Goal: Contribute content

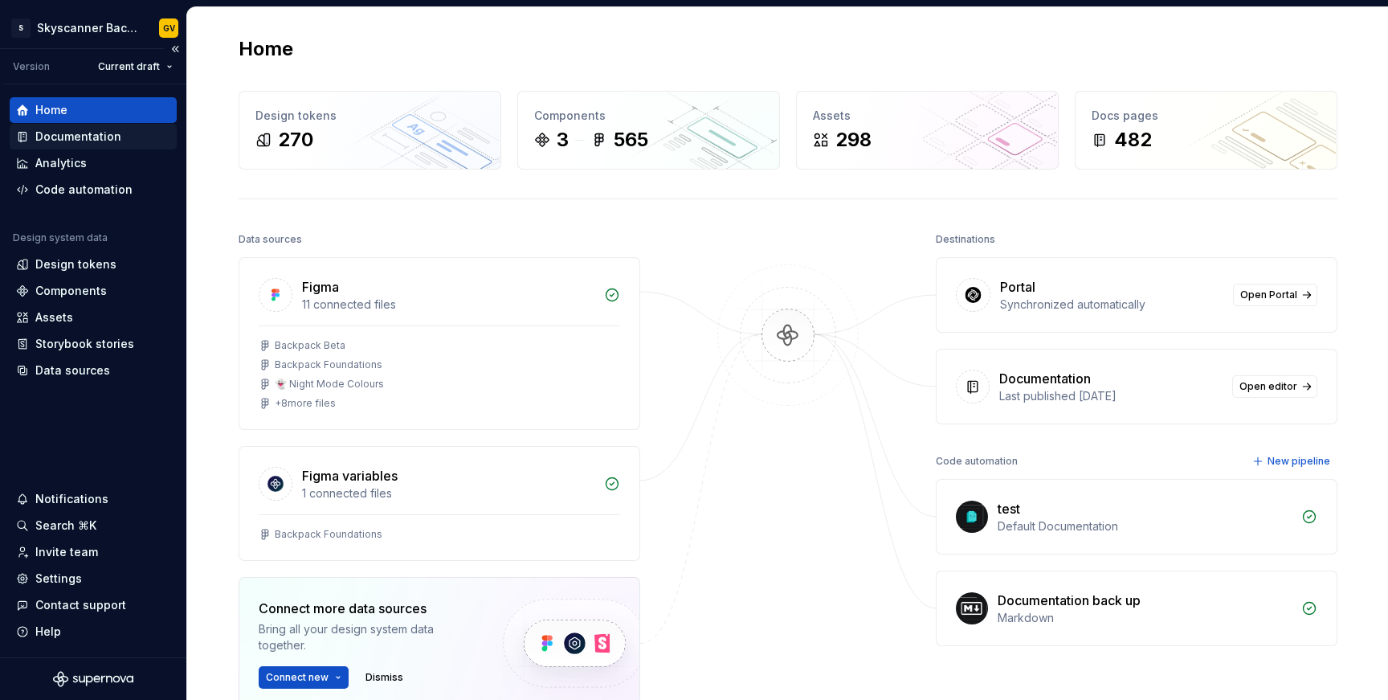
click at [52, 130] on div "Documentation" at bounding box center [78, 136] width 86 height 16
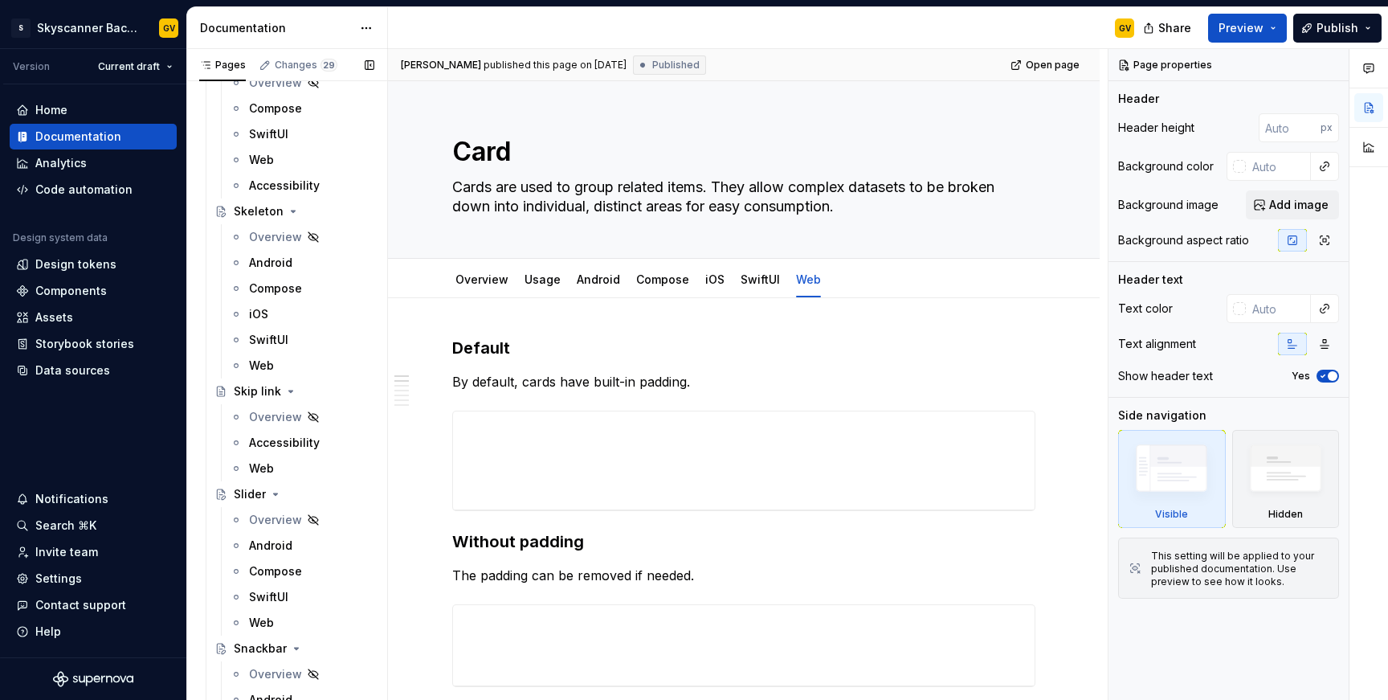
scroll to position [11958, 0]
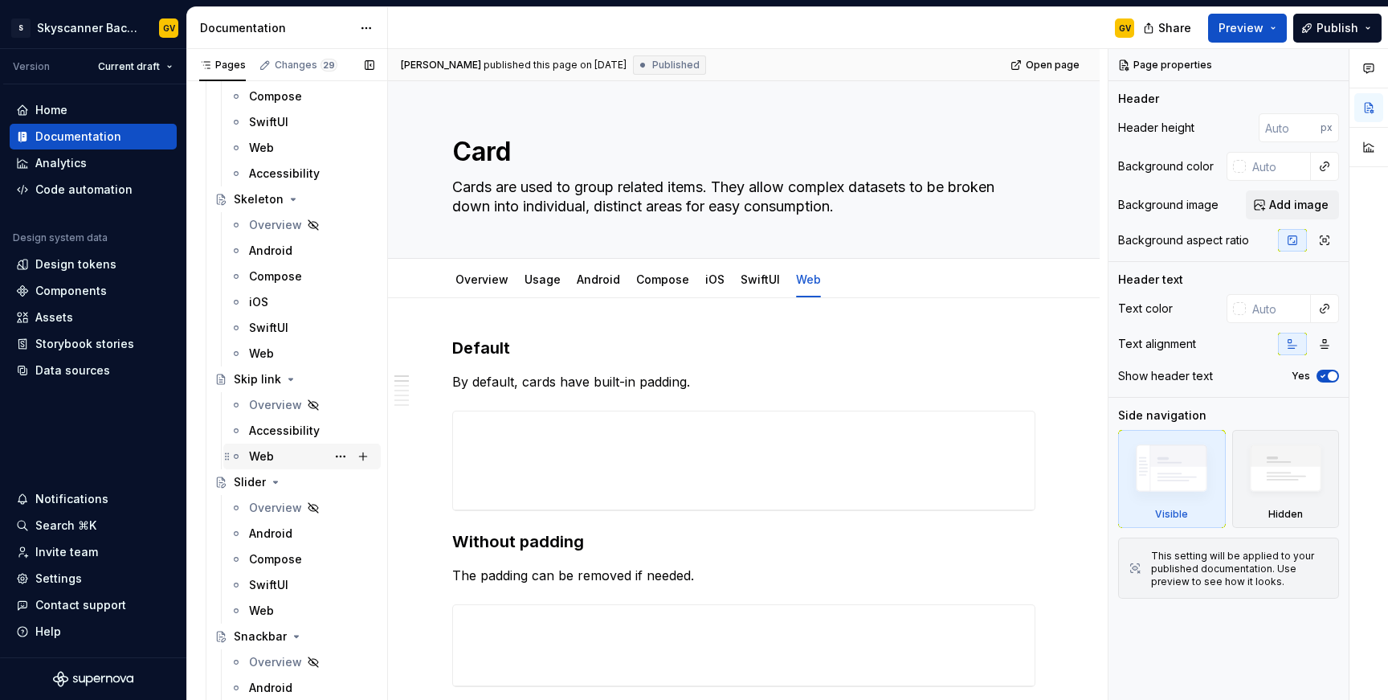
click at [262, 446] on div "Web" at bounding box center [311, 456] width 125 height 22
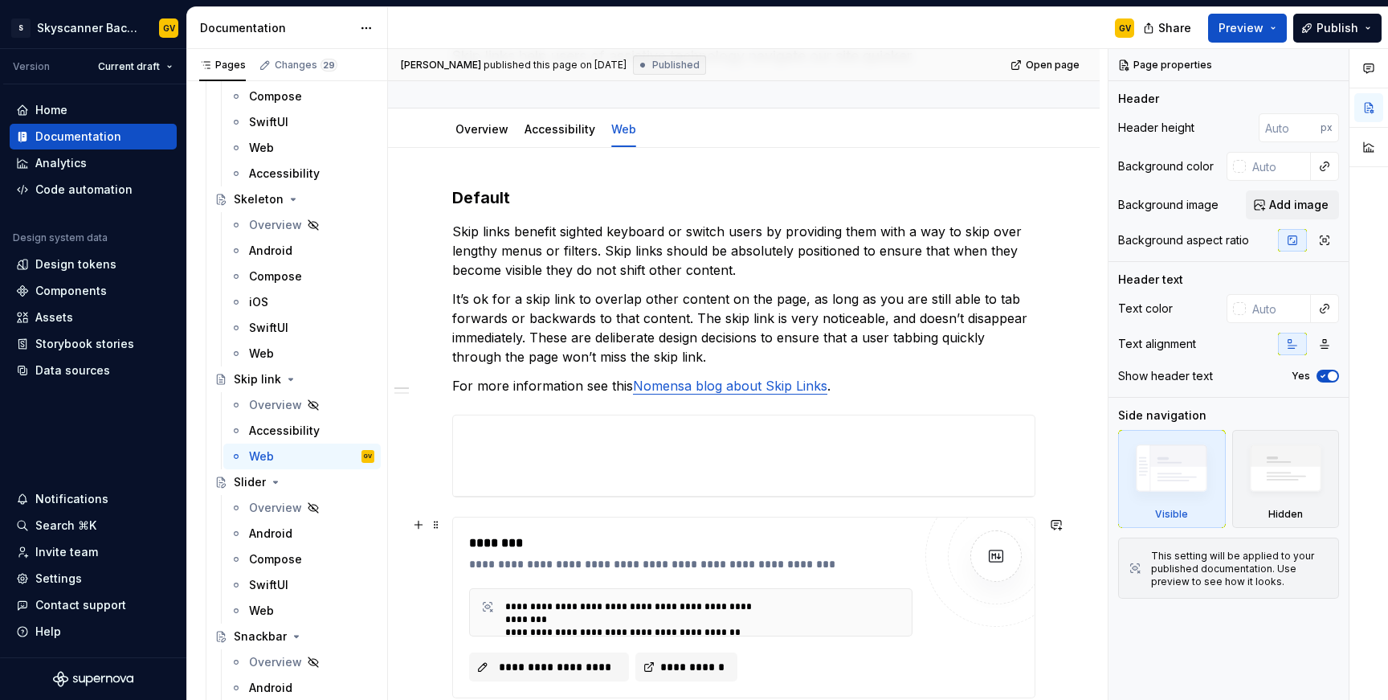
scroll to position [126, 0]
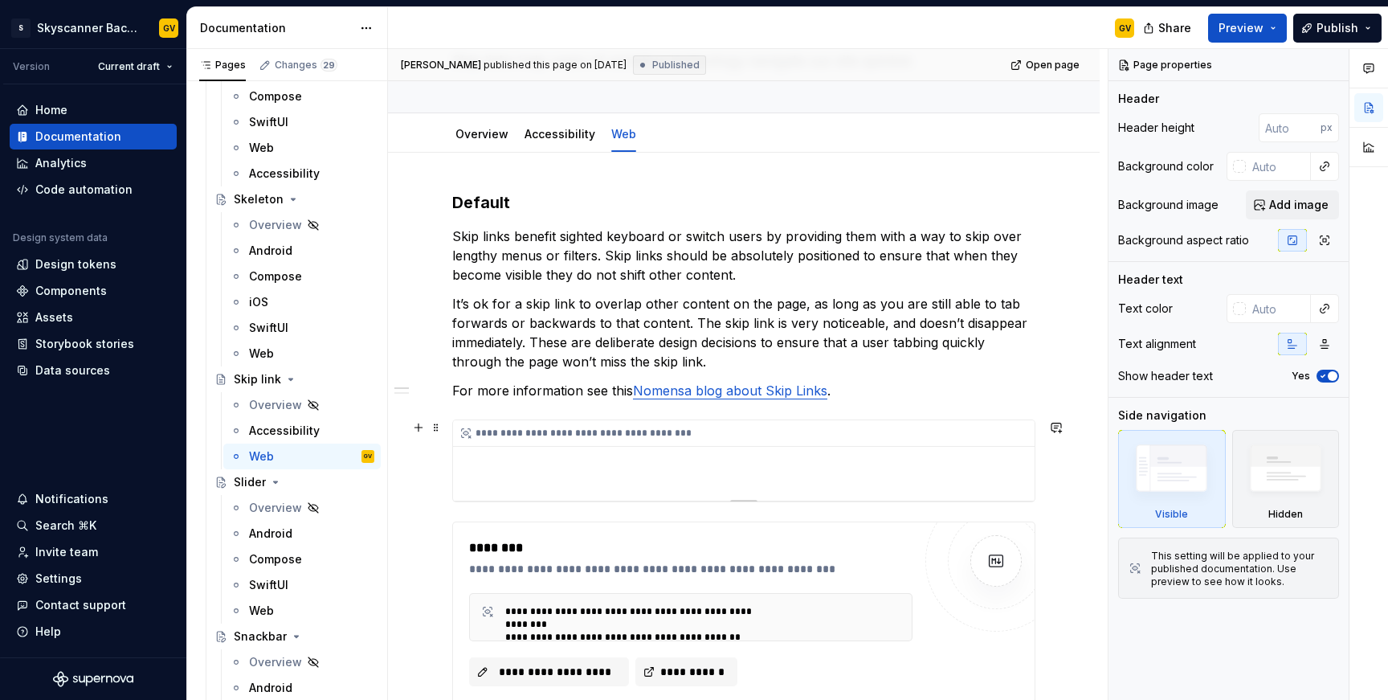
click at [700, 485] on div "**********" at bounding box center [743, 460] width 581 height 80
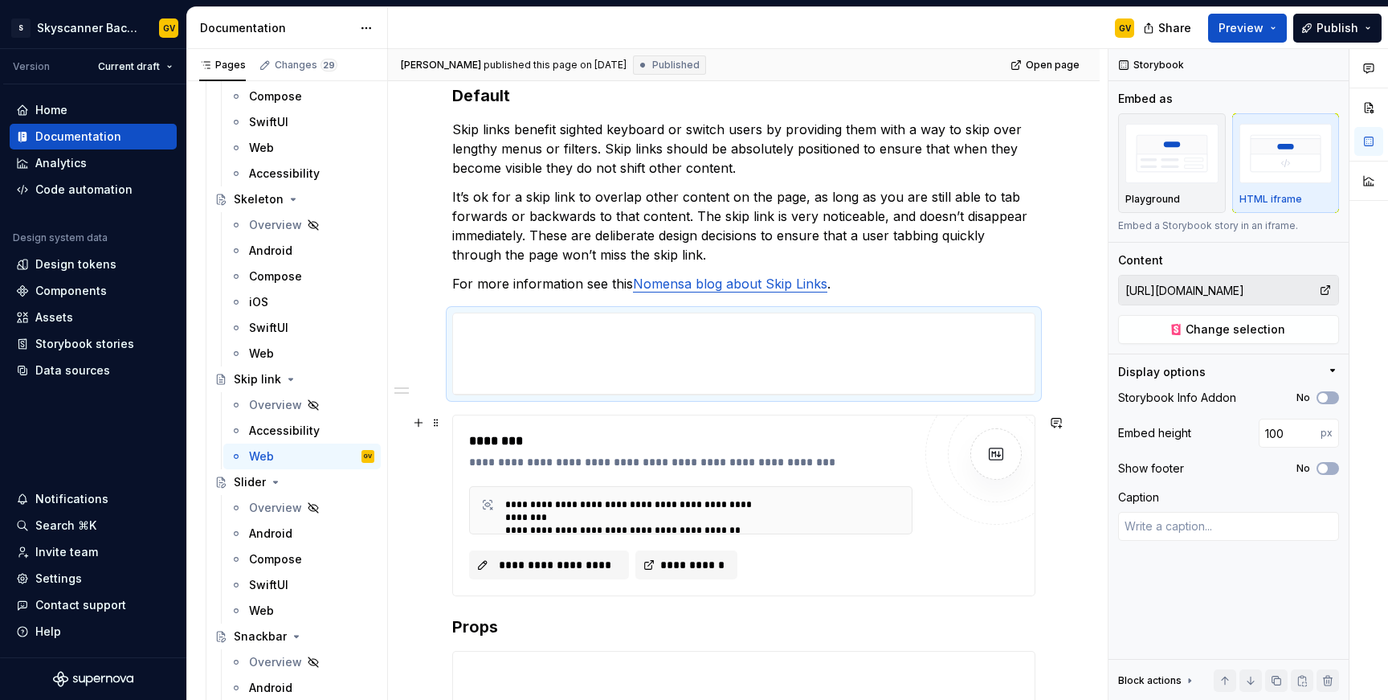
scroll to position [235, 0]
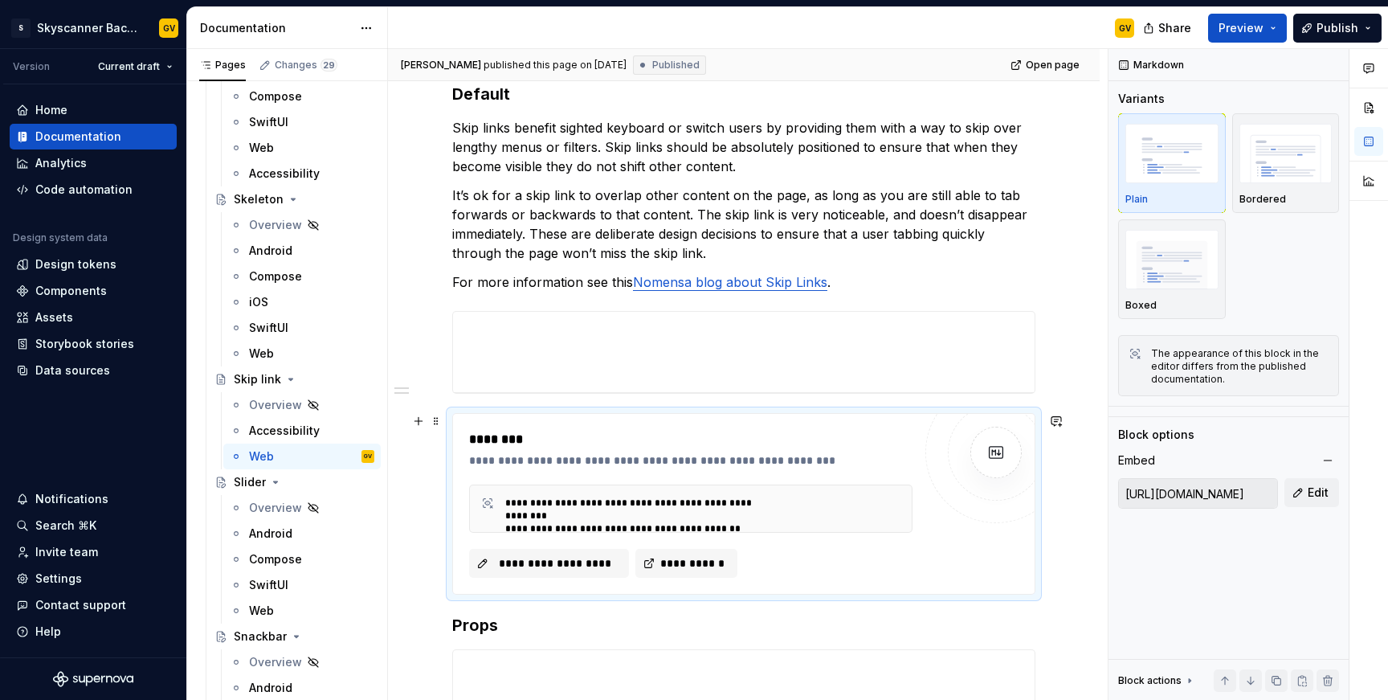
click at [651, 517] on div "**********" at bounding box center [636, 509] width 262 height 26
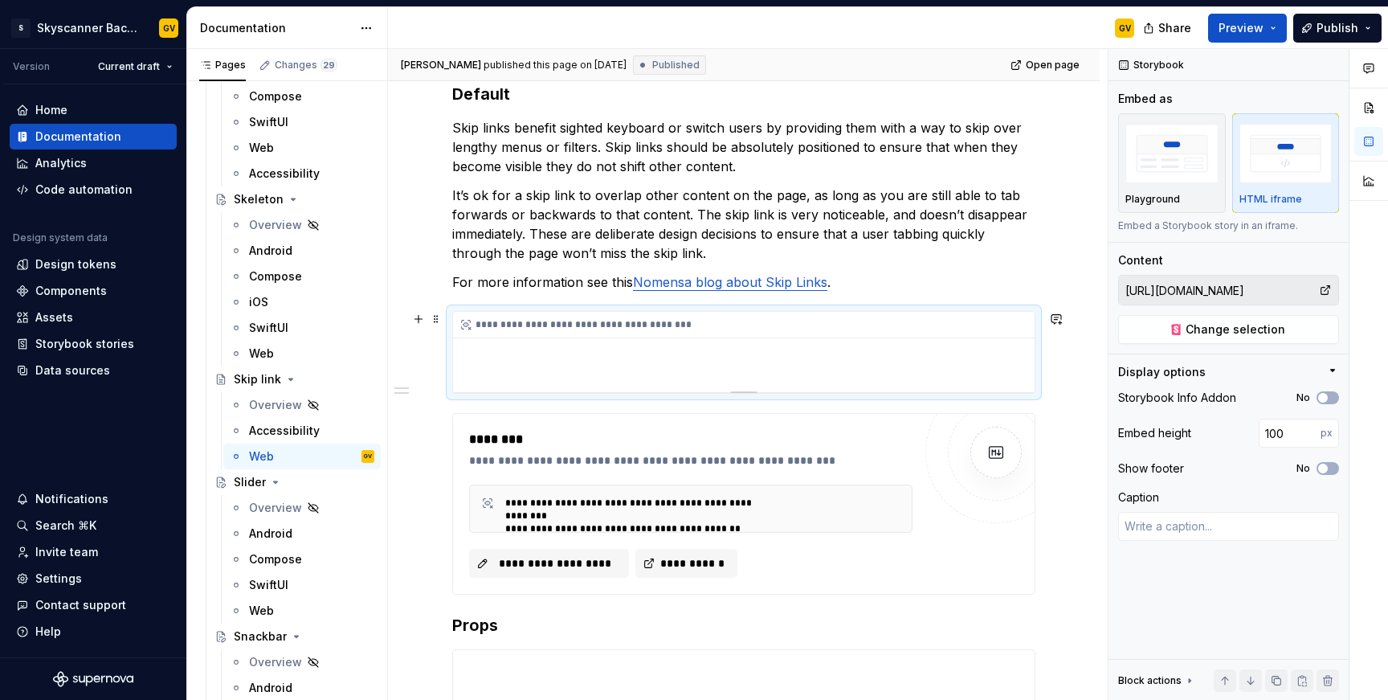
click at [707, 378] on div "**********" at bounding box center [743, 352] width 581 height 80
click at [1363, 31] on button "Publish" at bounding box center [1337, 28] width 88 height 29
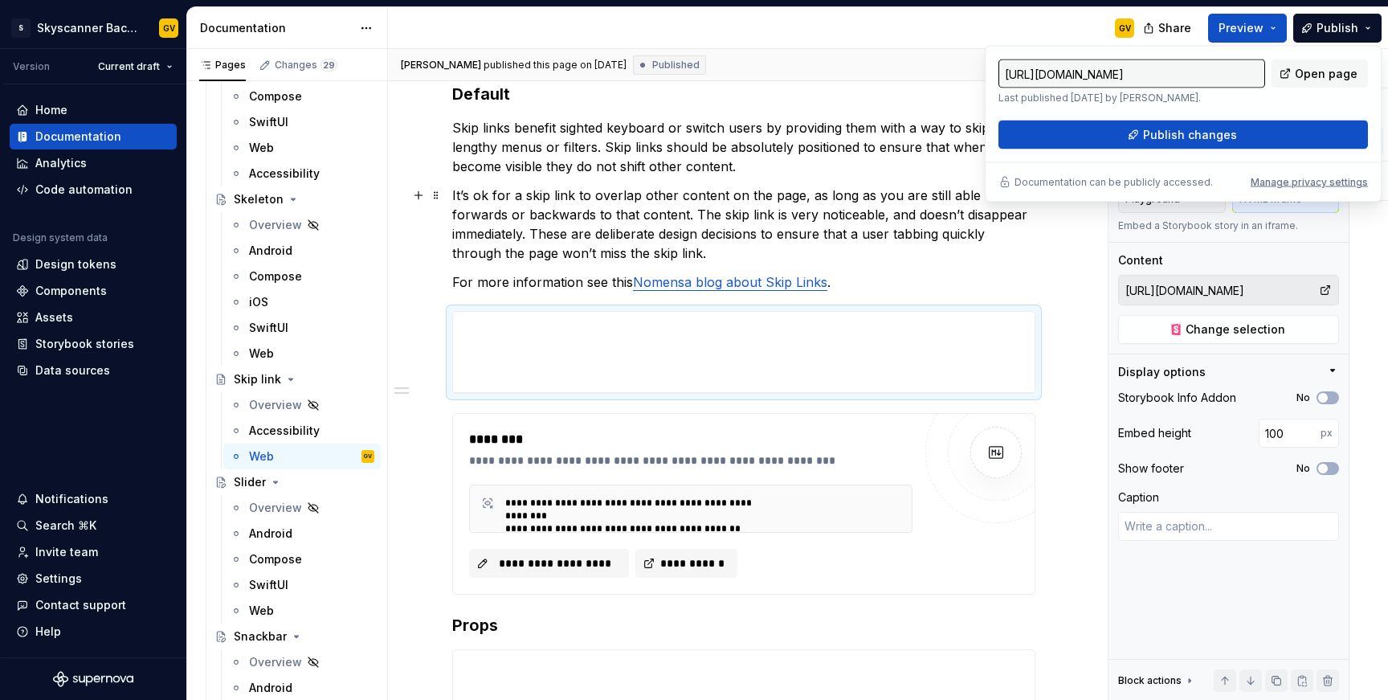
click at [889, 218] on p "It’s ok for a skip link to overlap other content on the page, as long as you ar…" at bounding box center [743, 224] width 583 height 77
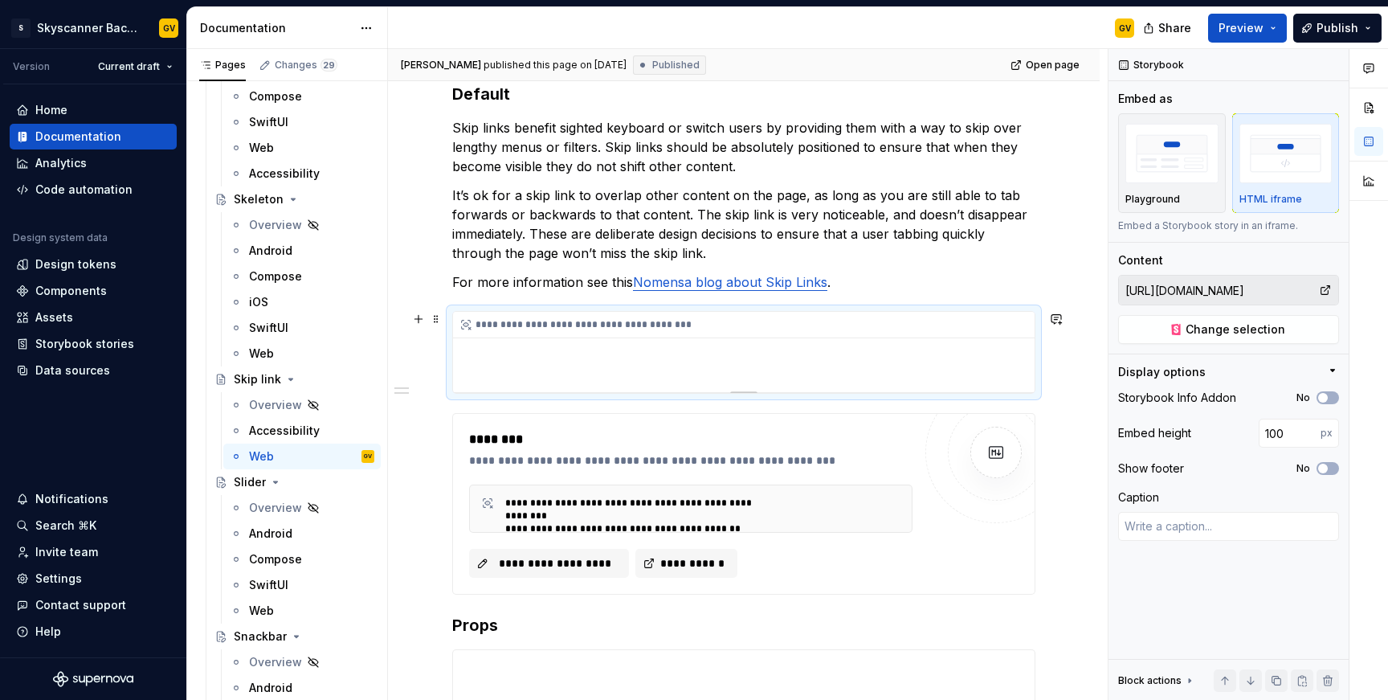
click at [618, 343] on div "**********" at bounding box center [743, 352] width 581 height 80
click at [1240, 288] on input "[URL][DOMAIN_NAME]" at bounding box center [1219, 289] width 200 height 29
click at [1202, 323] on span "Change selection" at bounding box center [1235, 329] width 100 height 16
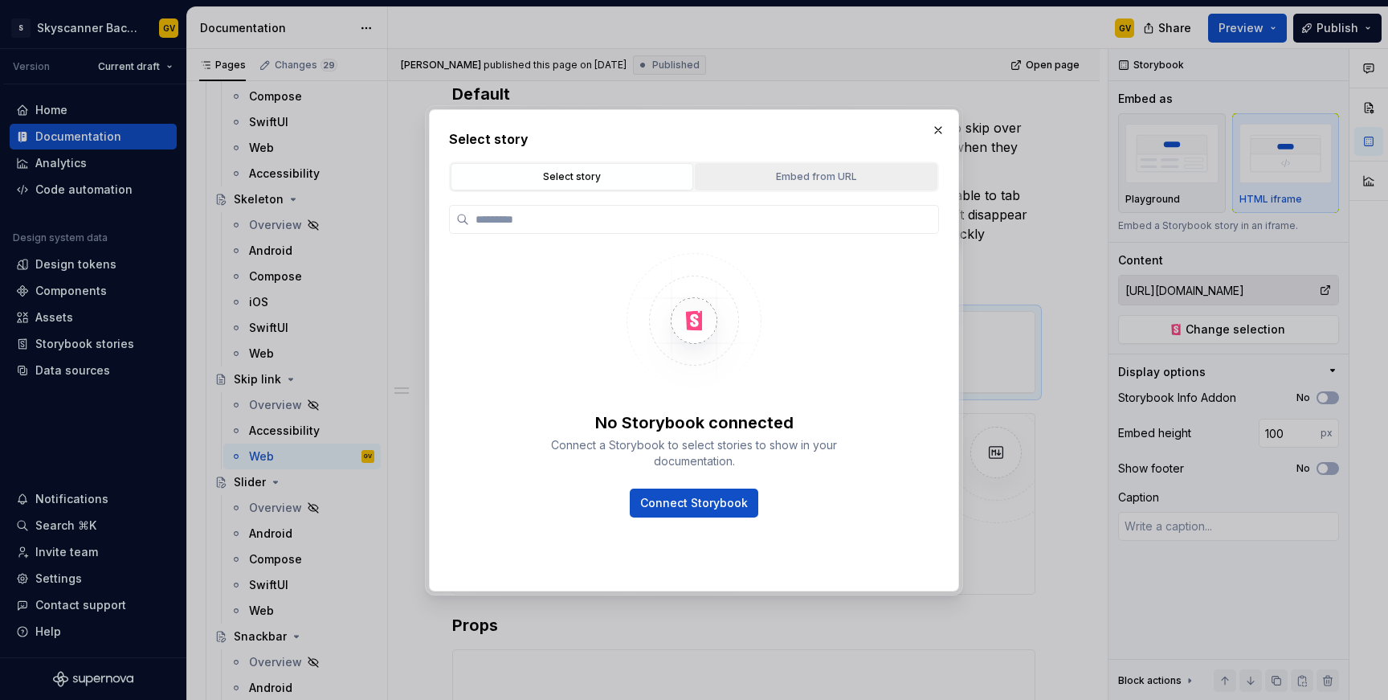
click at [814, 174] on div "Embed from URL" at bounding box center [815, 177] width 231 height 16
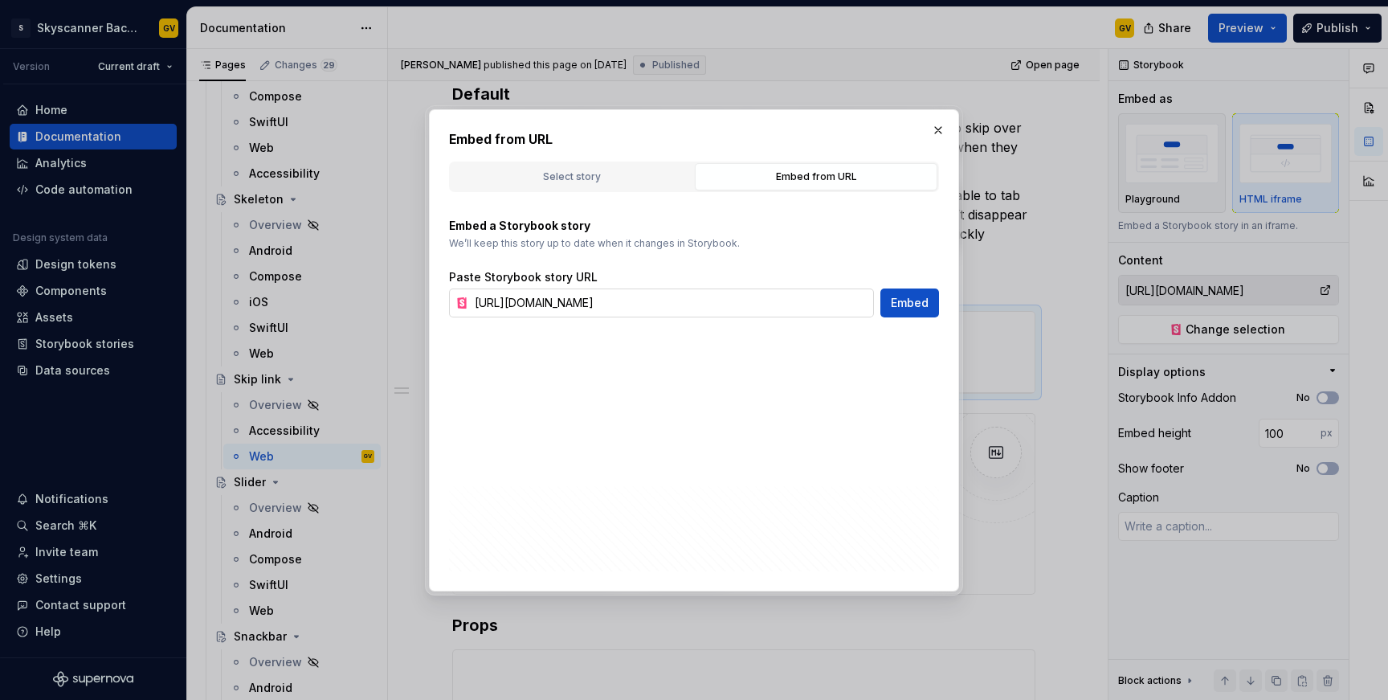
click at [746, 305] on input "[URL][DOMAIN_NAME]" at bounding box center [671, 302] width 406 height 29
click at [819, 287] on div "Paste Storybook story URL [URL][DOMAIN_NAME] Embed" at bounding box center [694, 293] width 490 height 48
click at [793, 296] on input "[URL][DOMAIN_NAME]" at bounding box center [671, 302] width 406 height 29
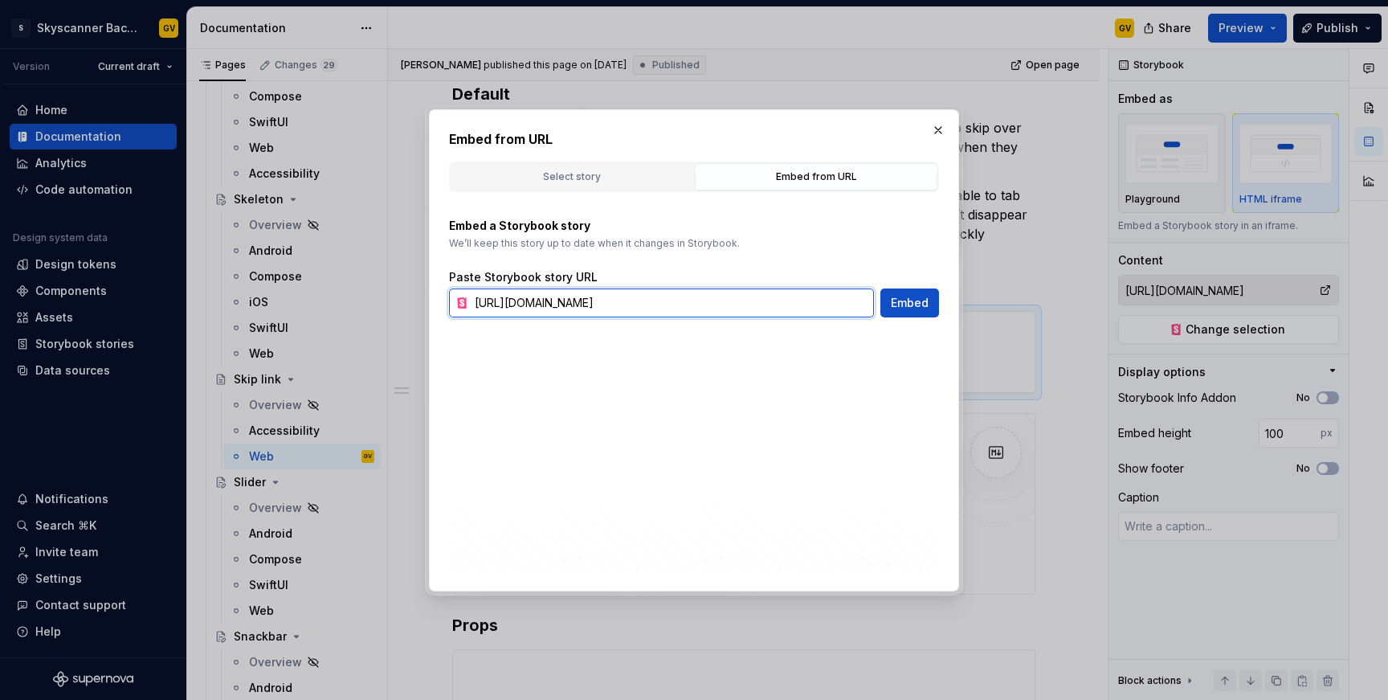
click at [793, 302] on input "[URL][DOMAIN_NAME]" at bounding box center [671, 302] width 406 height 29
click at [715, 315] on input "[URL][DOMAIN_NAME]" at bounding box center [671, 302] width 406 height 29
click at [715, 296] on input "[URL][DOMAIN_NAME]" at bounding box center [671, 302] width 406 height 29
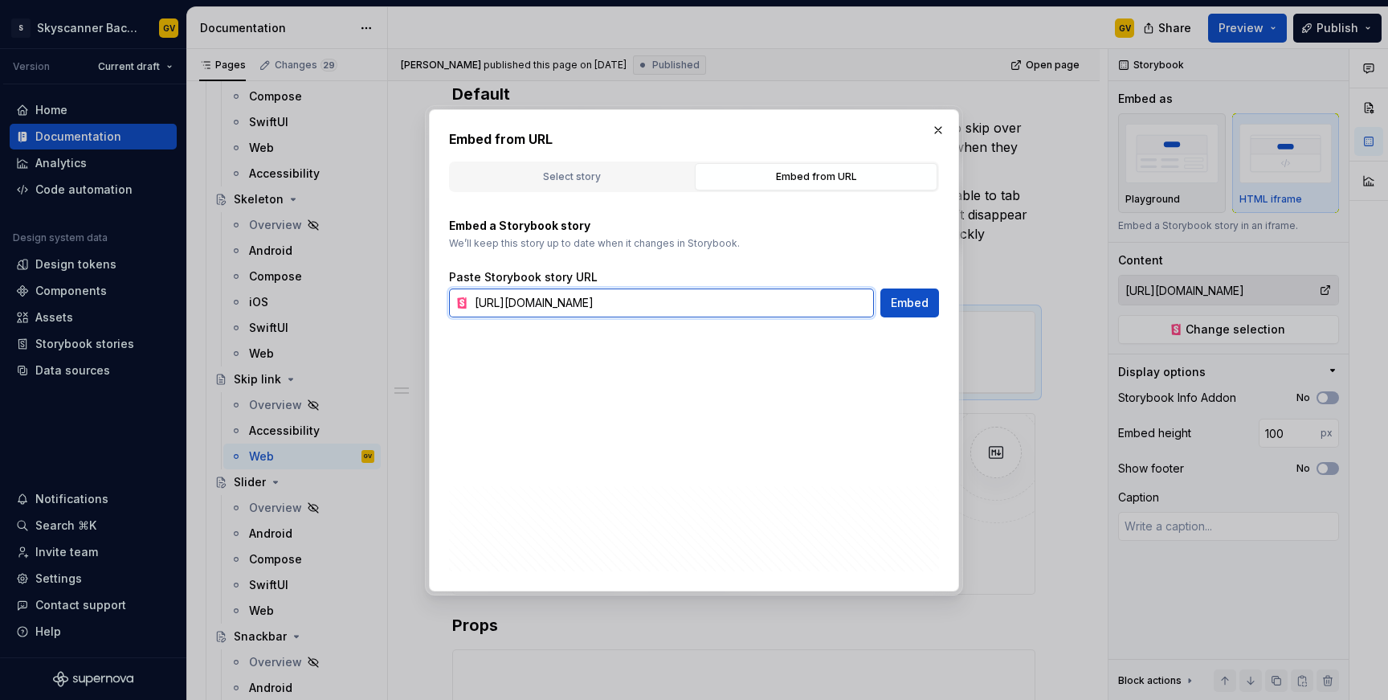
click at [715, 296] on input "[URL][DOMAIN_NAME]" at bounding box center [671, 302] width 406 height 29
type textarea "*"
paste input "[URL][DOMAIN_NAME]"
type input "[URL][DOMAIN_NAME]"
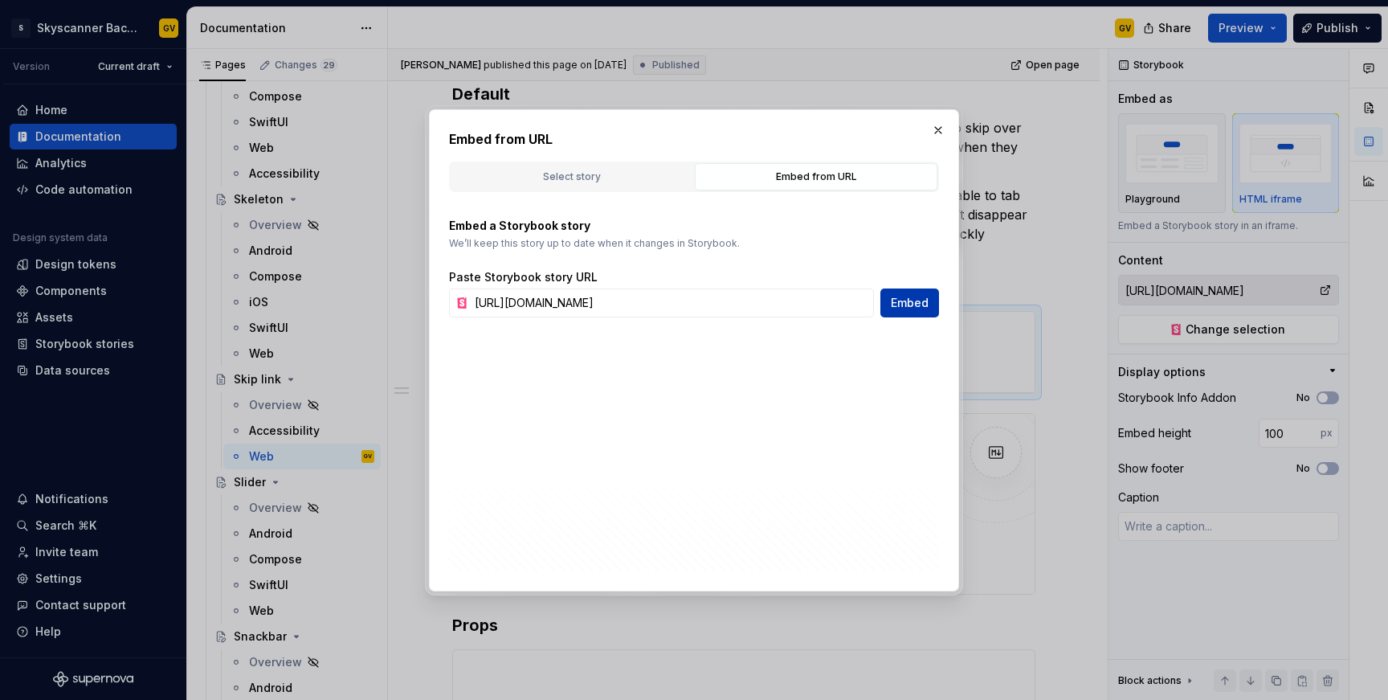
click at [909, 308] on span "Embed" at bounding box center [910, 303] width 38 height 16
type textarea "*"
type input "[URL][DOMAIN_NAME]"
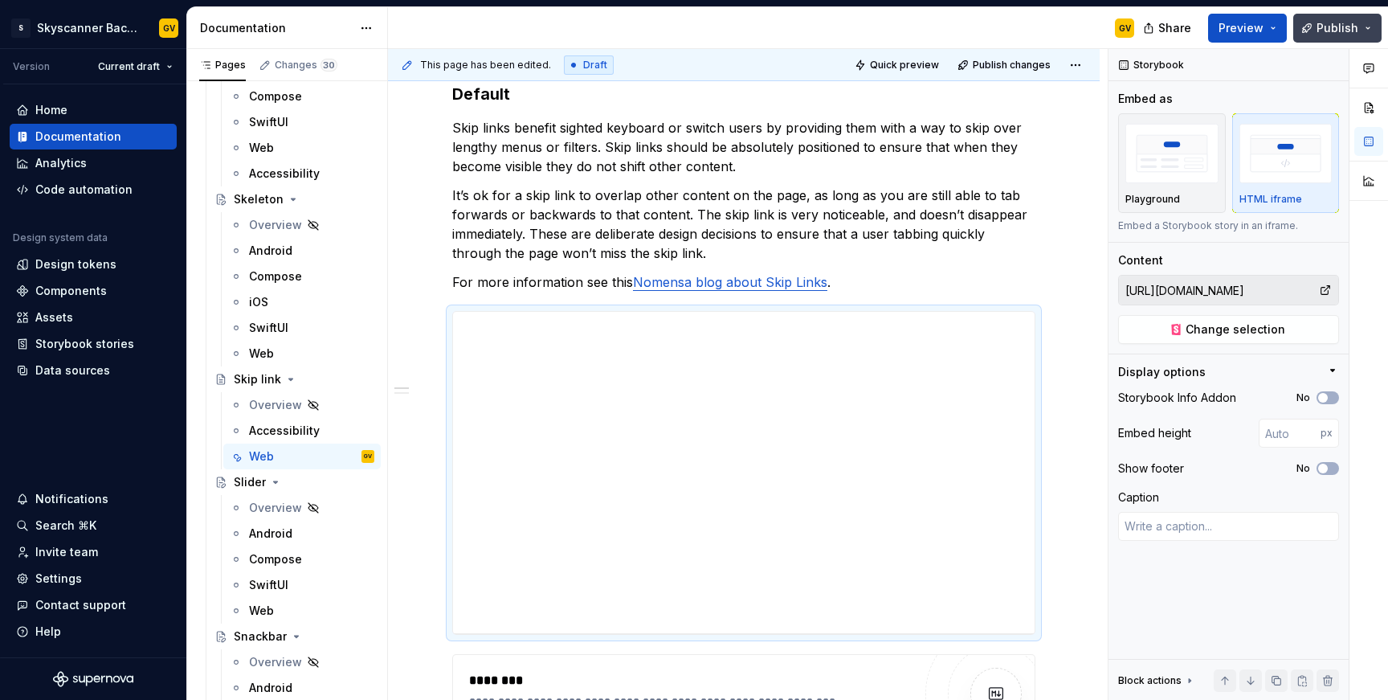
click at [1331, 28] on span "Publish" at bounding box center [1337, 28] width 42 height 16
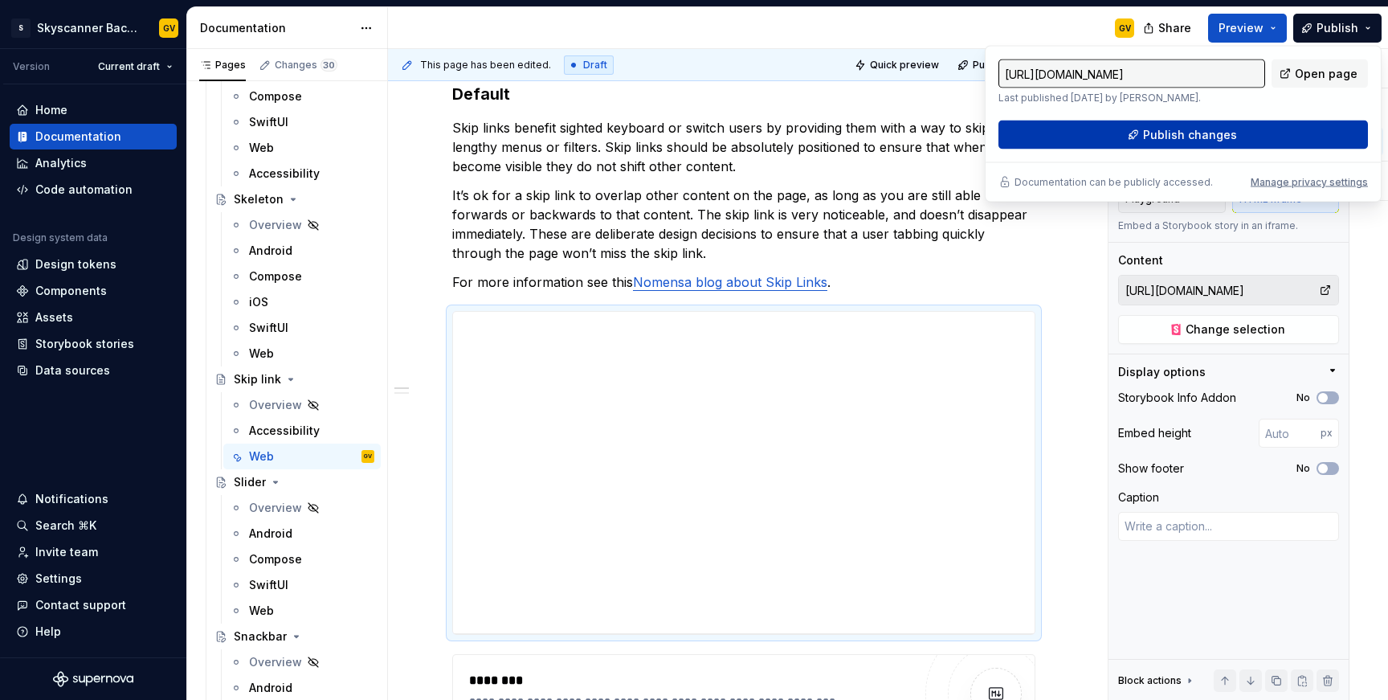
click at [1171, 136] on span "Publish changes" at bounding box center [1190, 135] width 94 height 16
type textarea "*"
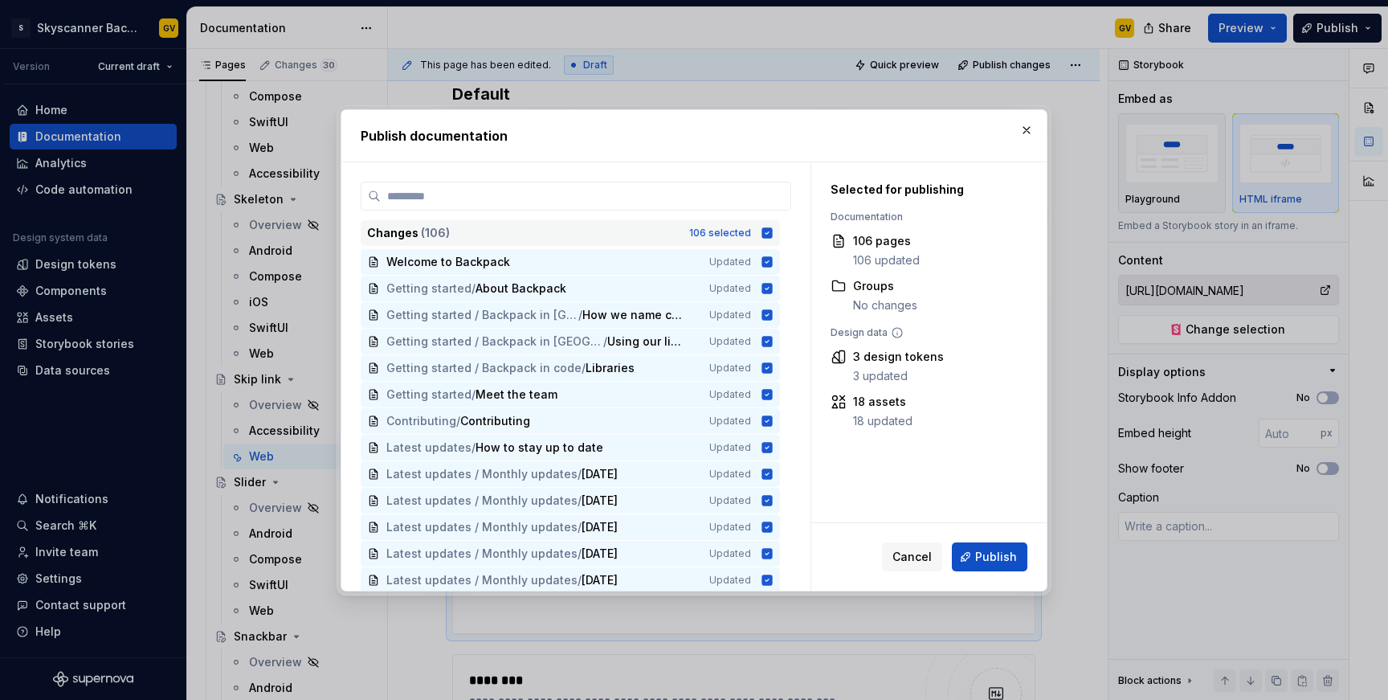
click at [773, 228] on icon at bounding box center [767, 232] width 10 height 10
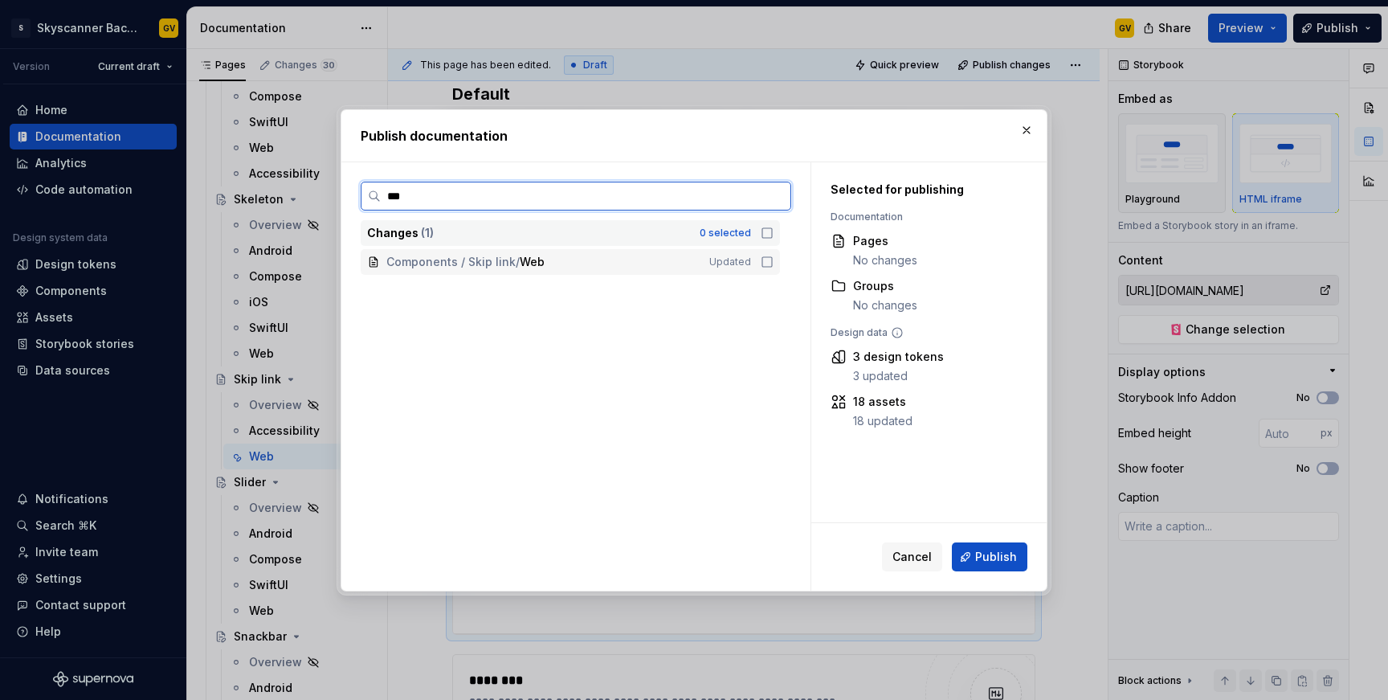
type input "****"
click at [773, 263] on icon at bounding box center [767, 261] width 13 height 13
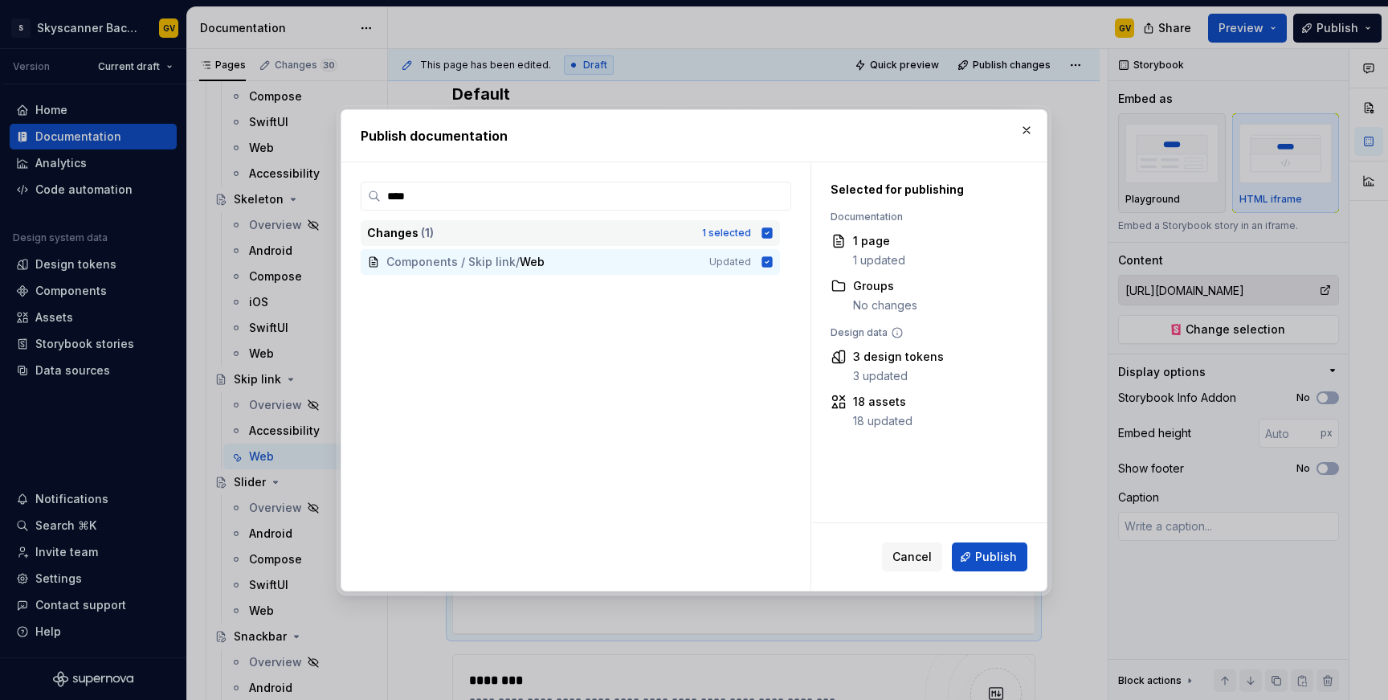
click at [994, 553] on span "Publish" at bounding box center [996, 557] width 42 height 16
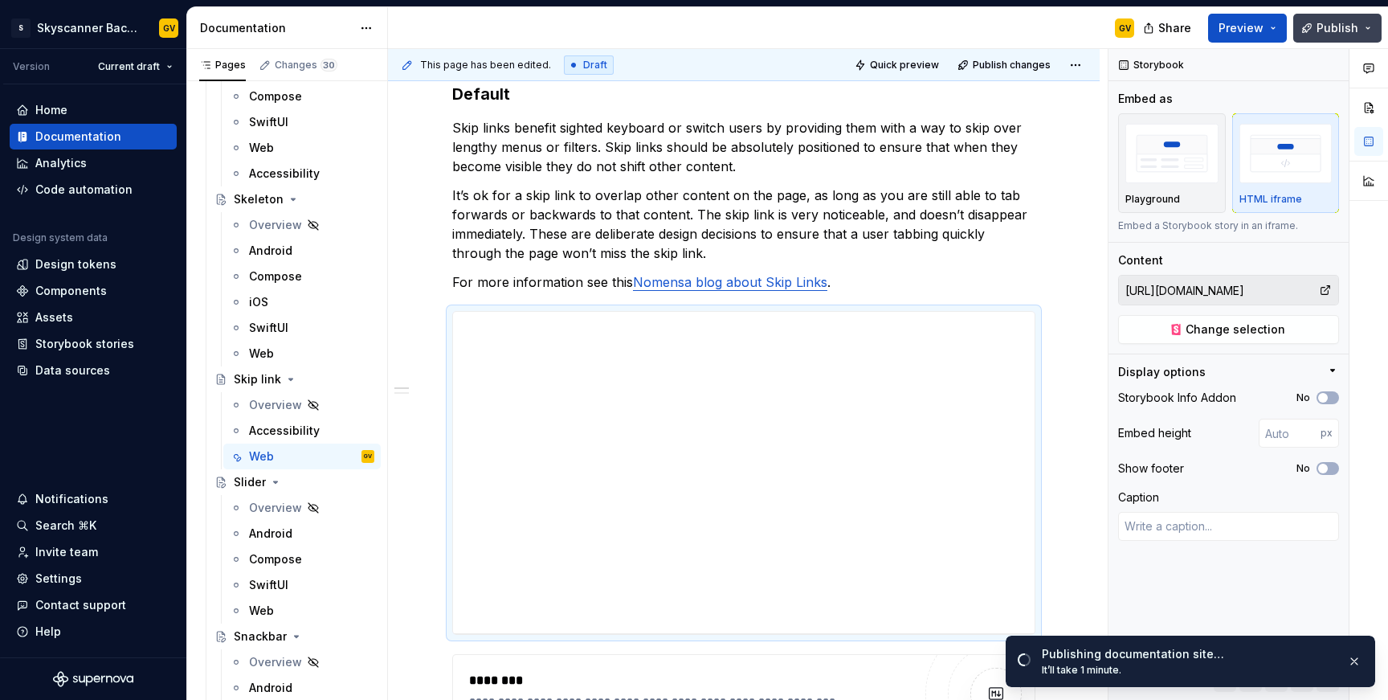
click at [1324, 18] on button "Publish" at bounding box center [1337, 28] width 88 height 29
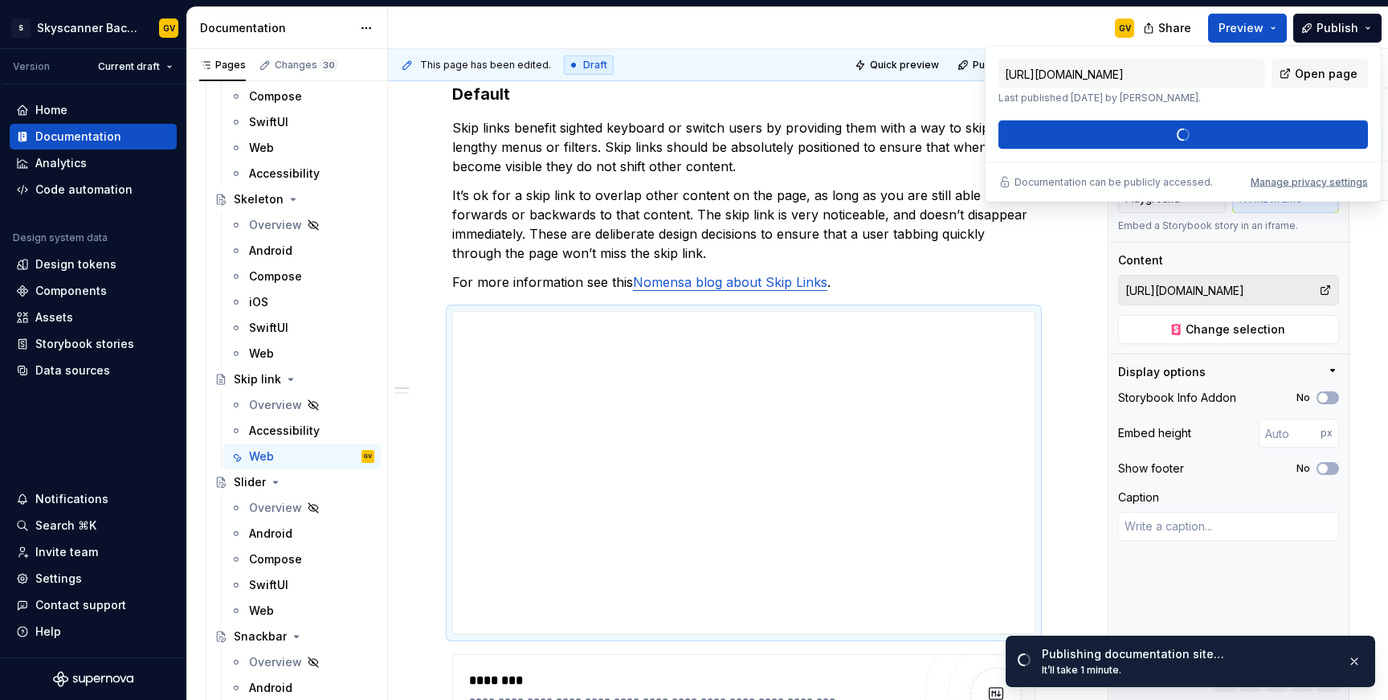
click at [1238, 104] on div "[URL][DOMAIN_NAME] Last published [DATE] by [PERSON_NAME]. Open page Publish ch…" at bounding box center [1182, 104] width 369 height 90
click at [1128, 71] on input "[URL][DOMAIN_NAME]" at bounding box center [1131, 73] width 267 height 29
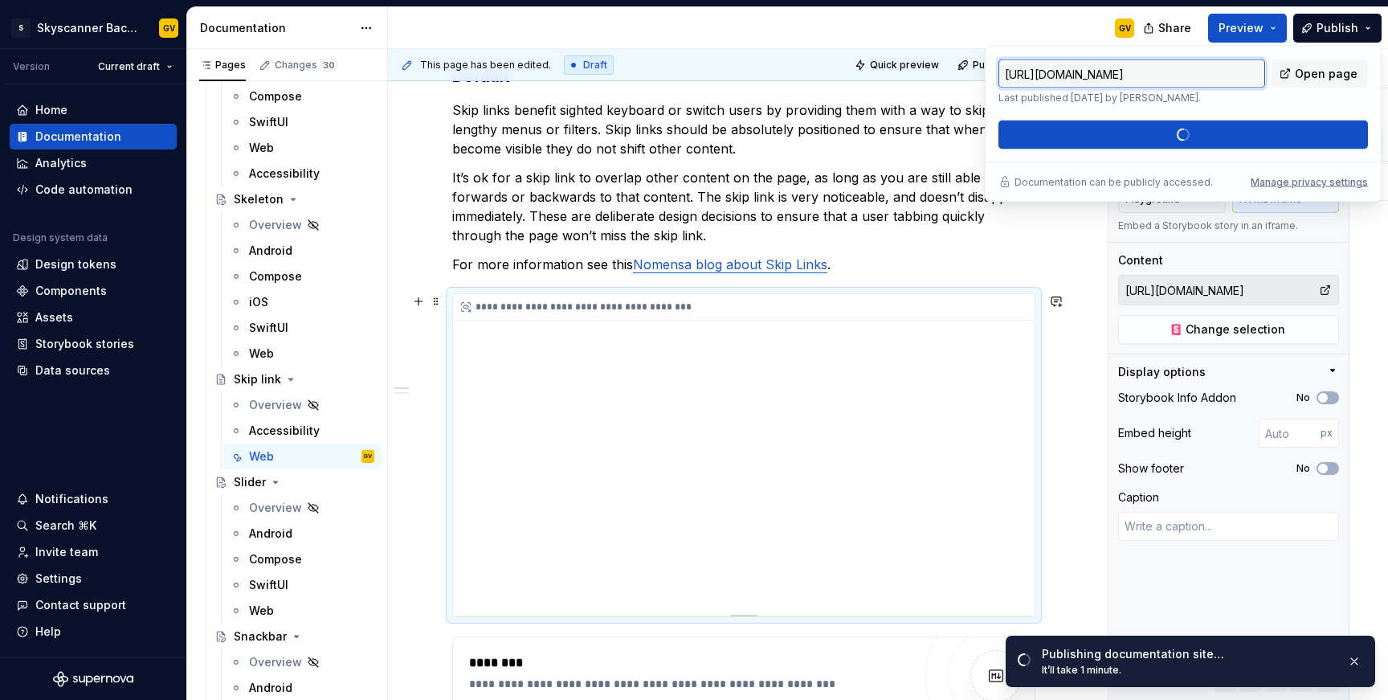
scroll to position [267, 0]
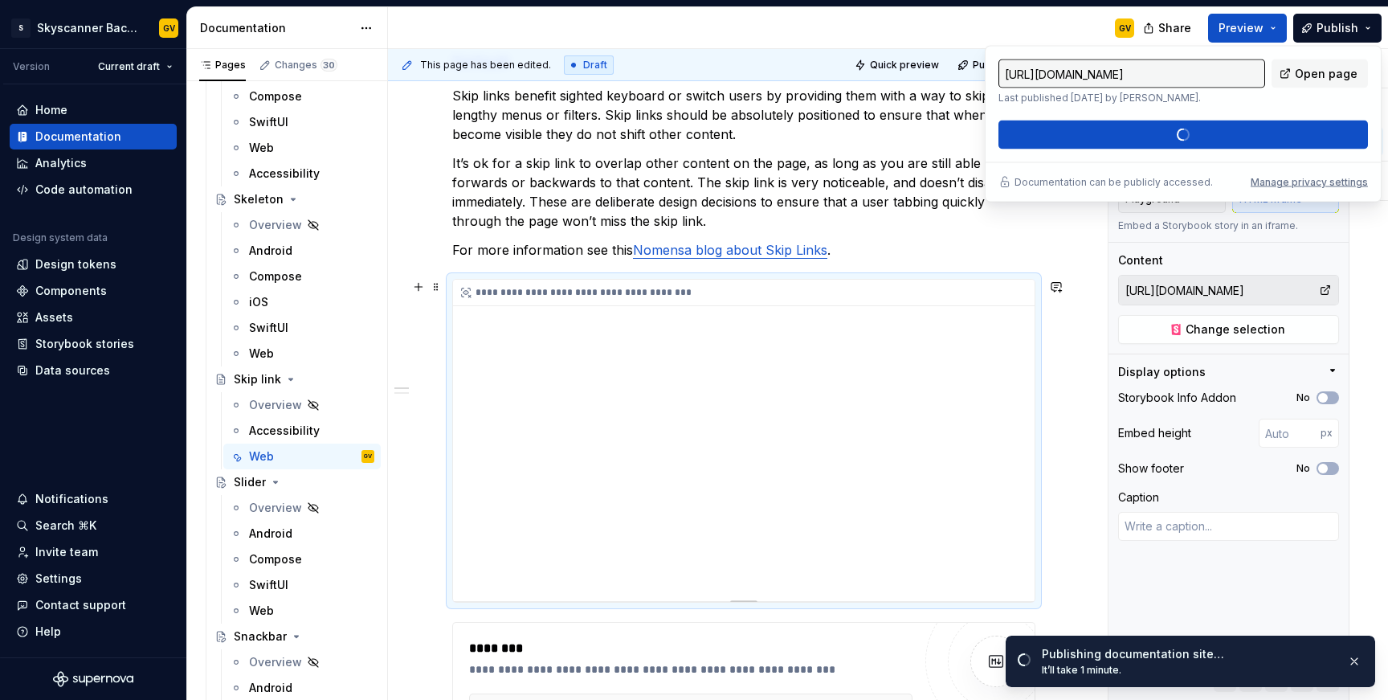
click at [761, 406] on div "**********" at bounding box center [743, 439] width 581 height 321
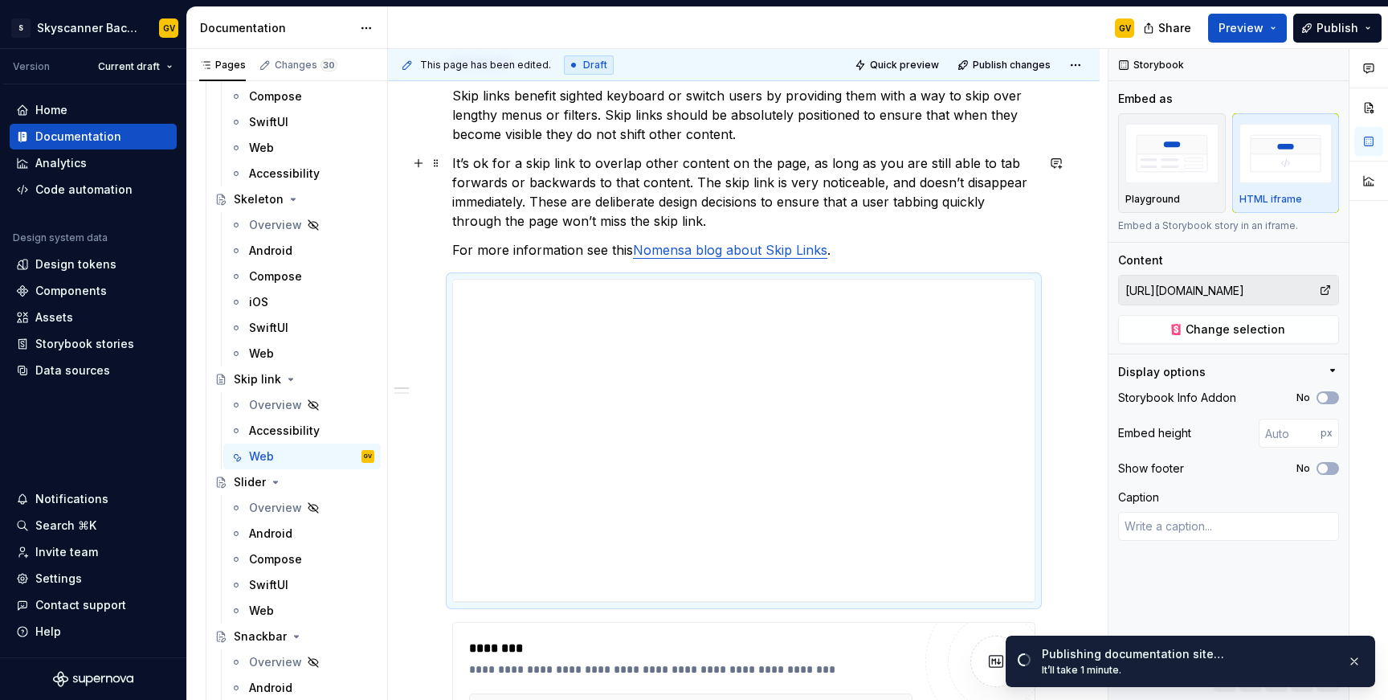
click at [983, 230] on p "It’s ok for a skip link to overlap other content on the page, as long as you ar…" at bounding box center [743, 191] width 583 height 77
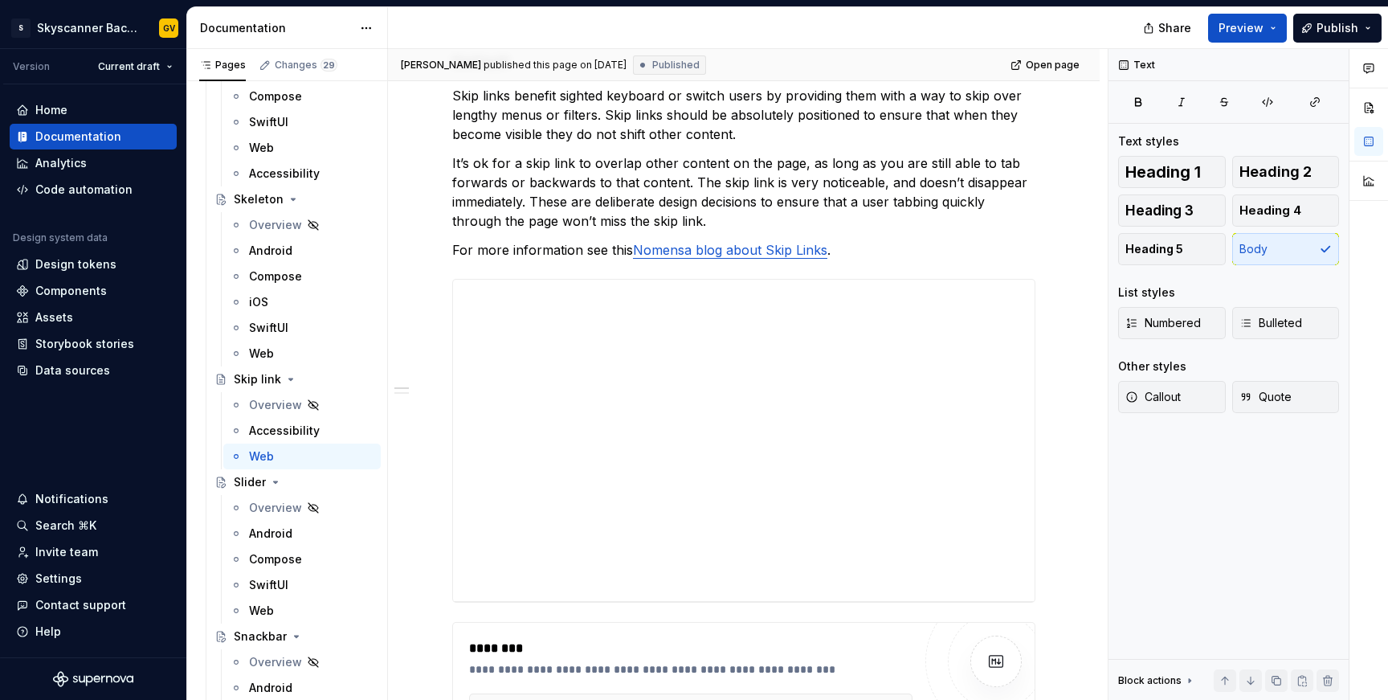
type textarea "*"
